Goal: Navigation & Orientation: Find specific page/section

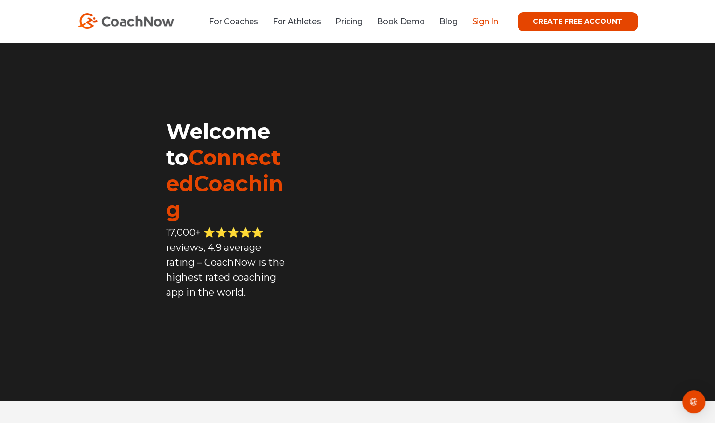
click at [491, 23] on link "Sign In" at bounding box center [485, 21] width 26 height 9
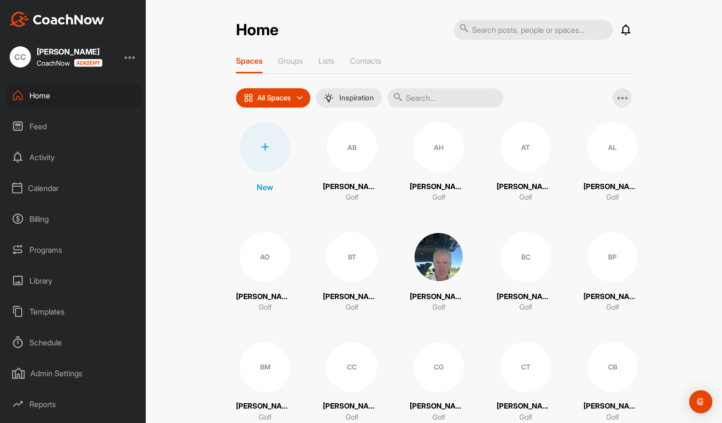
click at [41, 189] on div "Calendar" at bounding box center [73, 188] width 136 height 24
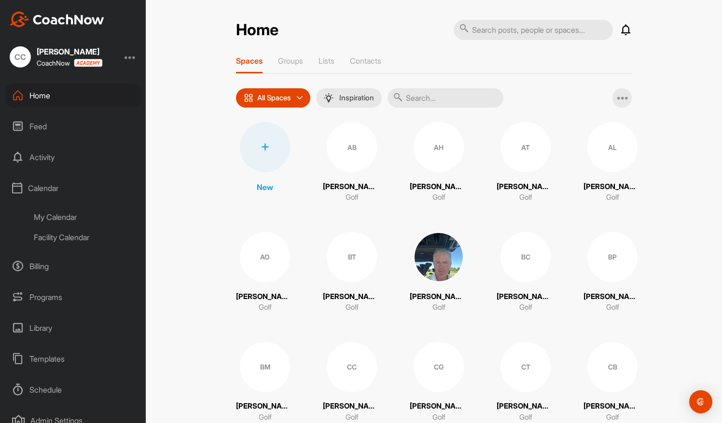
click at [65, 215] on div "My Calendar" at bounding box center [84, 217] width 114 height 20
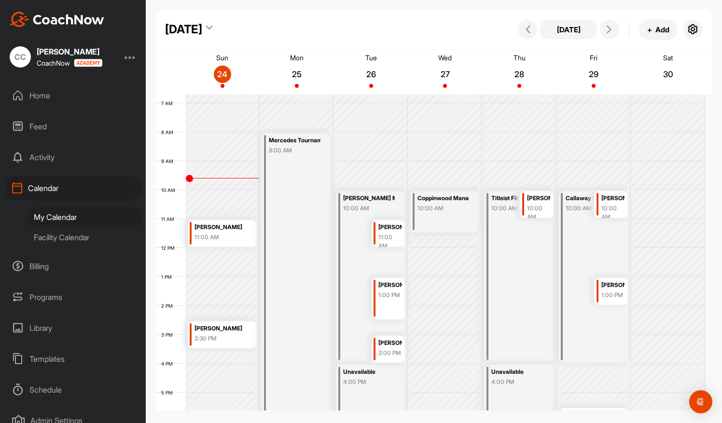
scroll to position [174, 0]
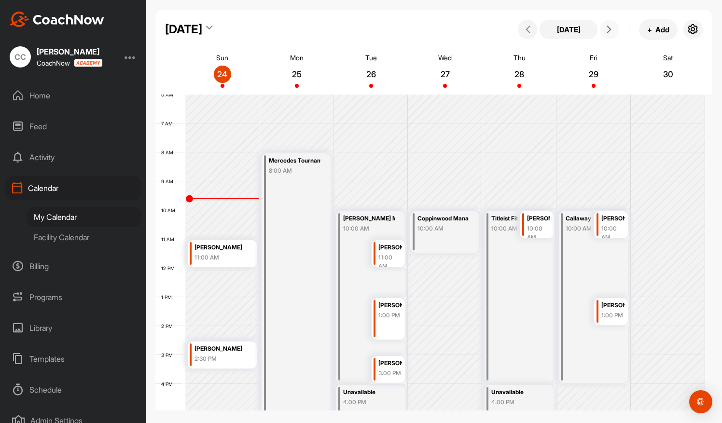
click at [610, 28] on icon at bounding box center [609, 30] width 8 height 8
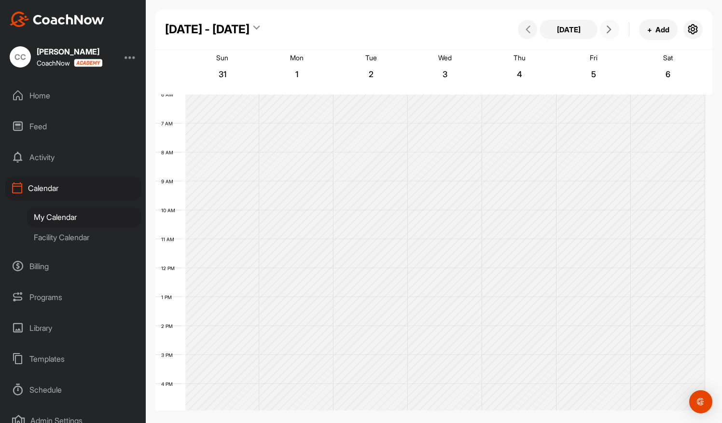
scroll to position [168, 0]
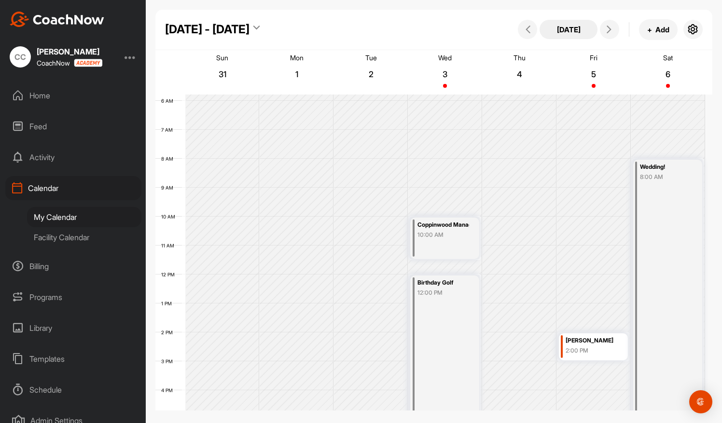
click at [567, 33] on button "Today" at bounding box center [569, 29] width 58 height 19
